Goal: Transaction & Acquisition: Purchase product/service

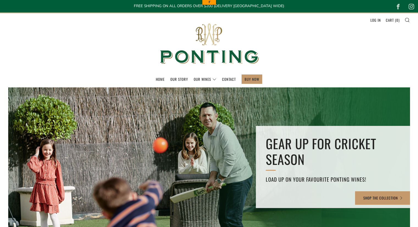
drag, startPoint x: 368, startPoint y: 149, endPoint x: 389, endPoint y: 97, distance: 55.8
click at [389, 97] on div "GEAR UP FOR CRICKET SEASON Load up on your favourite Ponting Wines! SHOP THE CO…" at bounding box center [209, 172] width 402 height 170
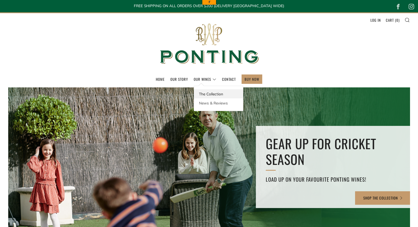
click at [204, 94] on link "The Collection" at bounding box center [218, 93] width 49 height 9
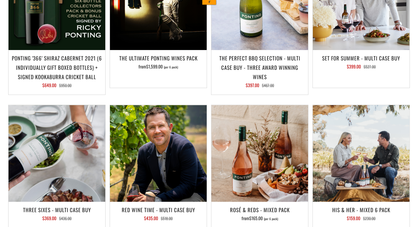
scroll to position [773, 0]
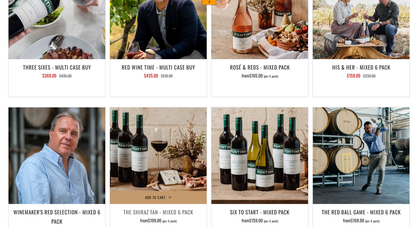
click at [132, 150] on img at bounding box center [158, 155] width 97 height 97
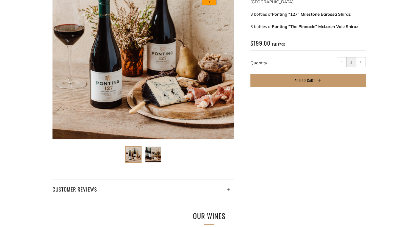
scroll to position [146, 0]
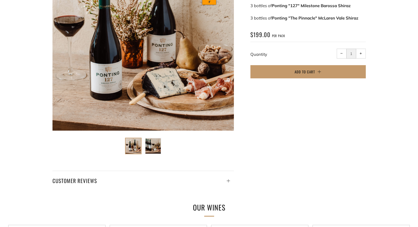
click at [156, 142] on img at bounding box center [152, 145] width 15 height 15
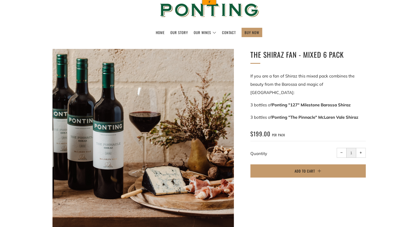
scroll to position [0, 0]
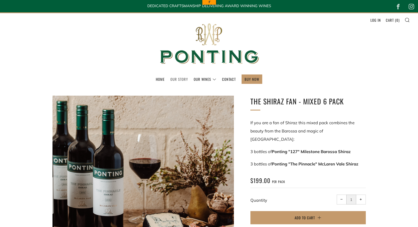
click at [182, 79] on link "Our Story" at bounding box center [179, 79] width 18 height 9
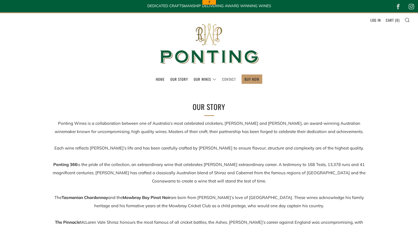
click at [230, 79] on link "Contact" at bounding box center [229, 79] width 14 height 9
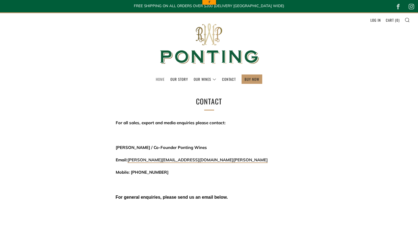
click at [161, 81] on link "Home" at bounding box center [160, 79] width 9 height 9
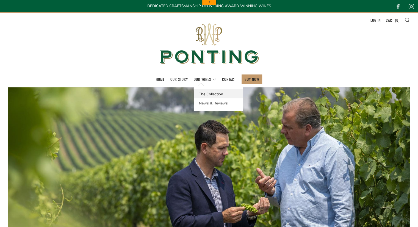
click at [215, 94] on link "The Collection" at bounding box center [218, 93] width 49 height 9
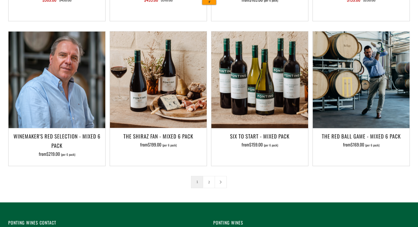
scroll to position [847, 0]
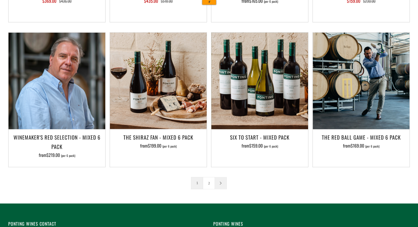
click at [220, 181] on icon at bounding box center [220, 182] width 3 height 3
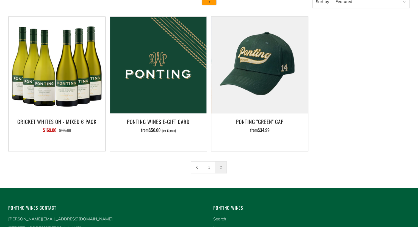
scroll to position [119, 0]
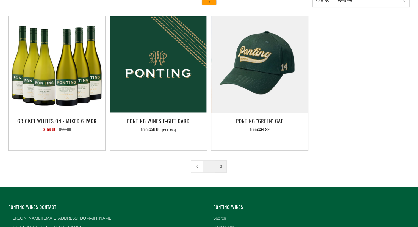
click at [208, 167] on link "1" at bounding box center [209, 167] width 12 height 12
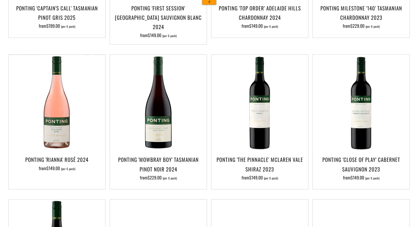
scroll to position [233, 0]
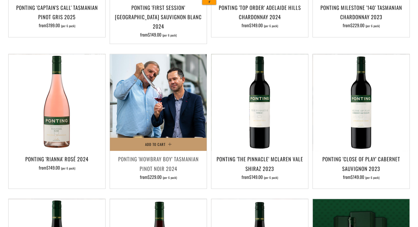
click at [178, 123] on img at bounding box center [158, 102] width 97 height 97
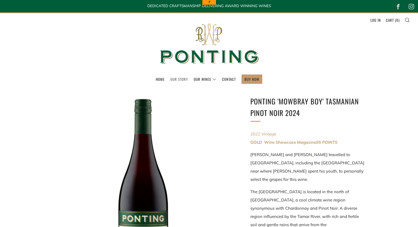
click at [180, 82] on link "Our Story" at bounding box center [179, 79] width 18 height 9
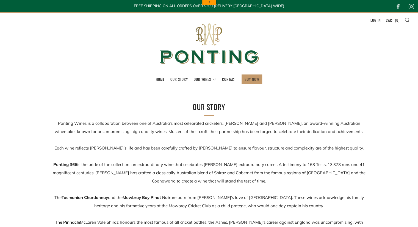
click at [246, 78] on link "BUY NOW" at bounding box center [252, 79] width 15 height 9
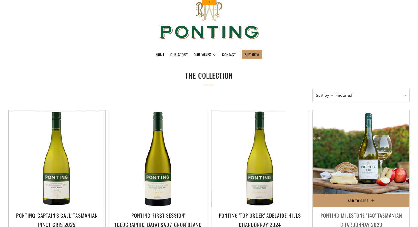
scroll to position [24, 0]
